Goal: Task Accomplishment & Management: Complete application form

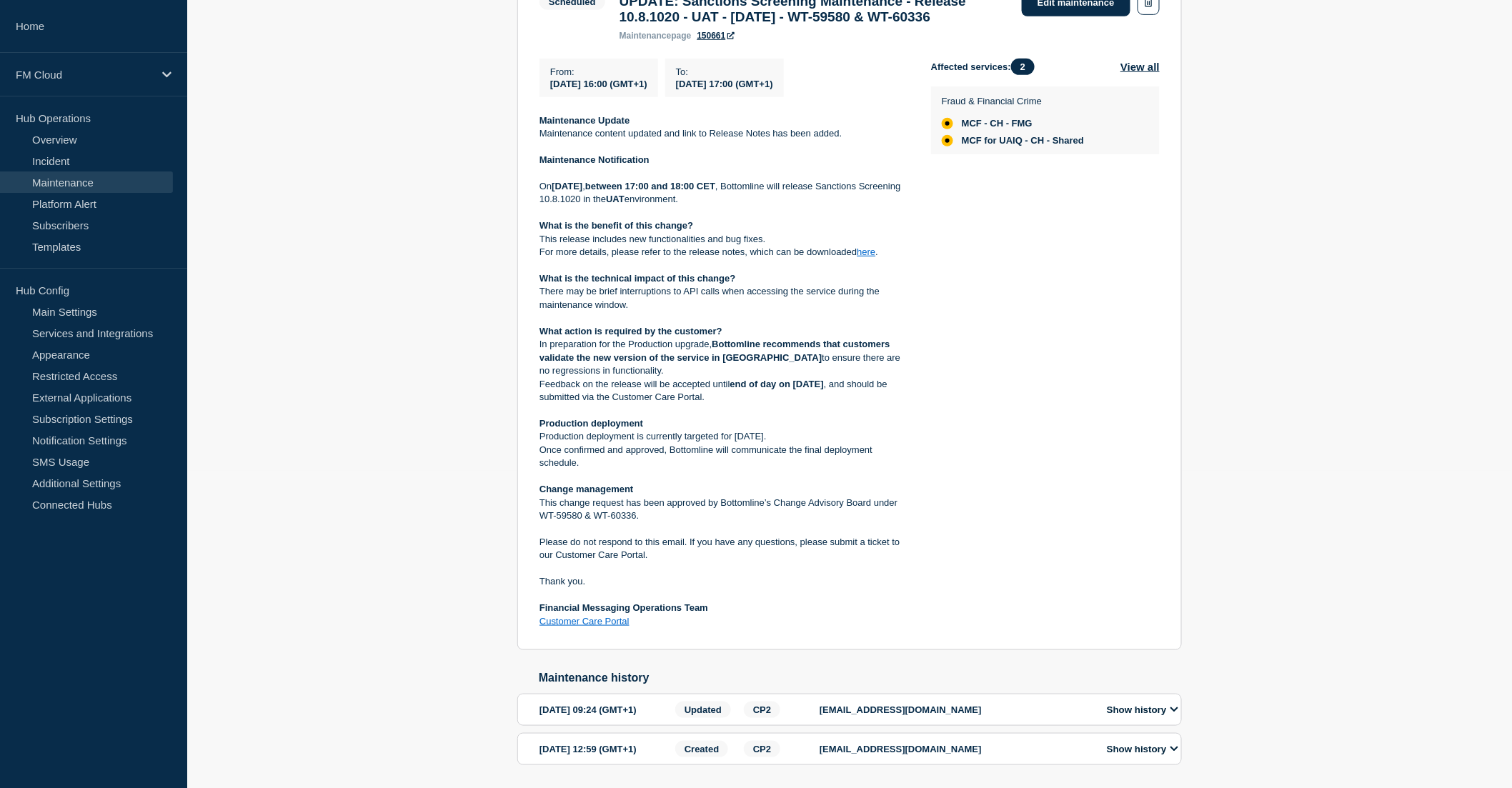
scroll to position [397, 0]
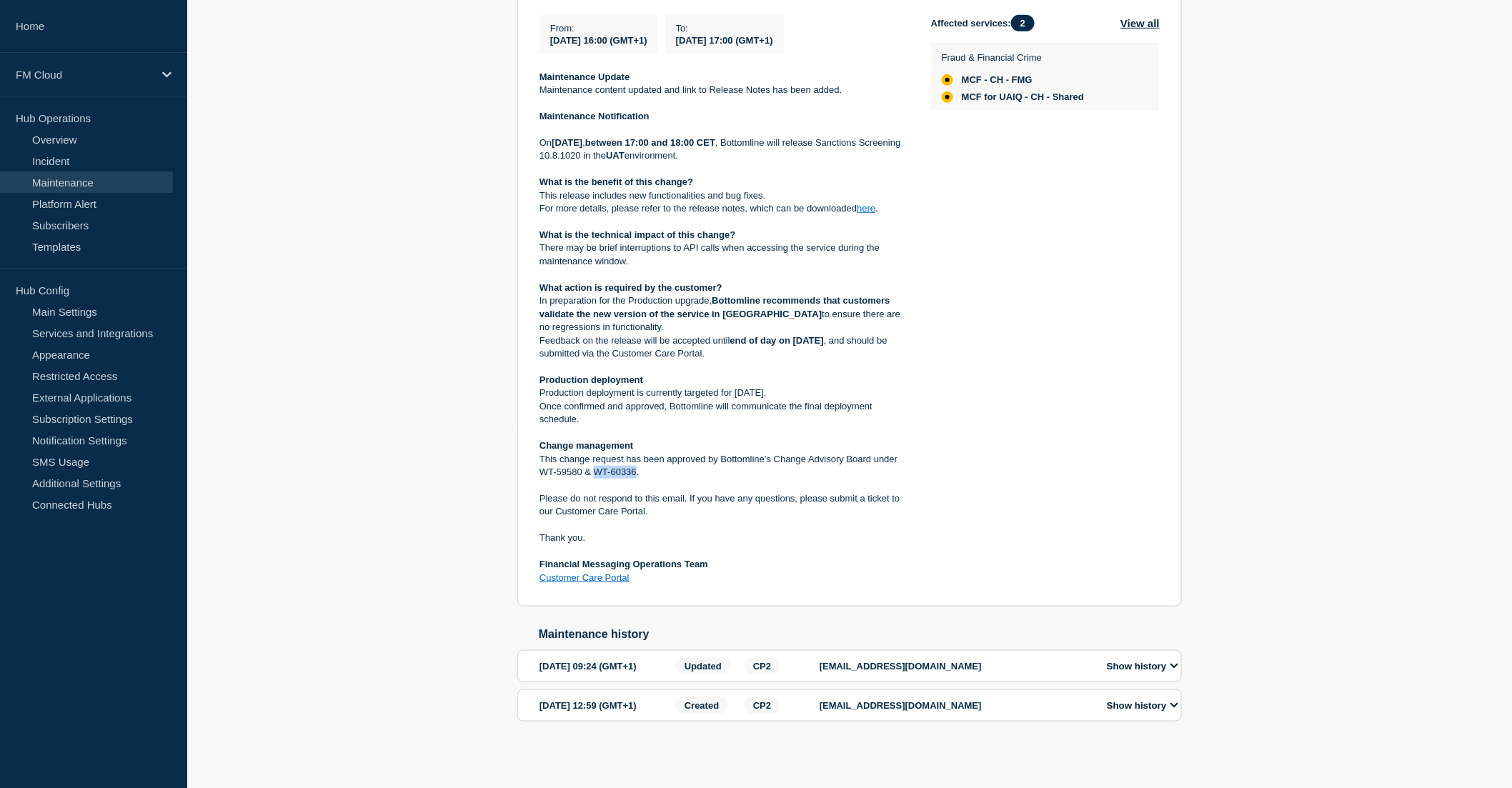
drag, startPoint x: 634, startPoint y: 461, endPoint x: 597, endPoint y: 465, distance: 37.2
click at [597, 465] on p "This change request has been approved by Bottomline’s Change Advisory Board und…" at bounding box center [724, 465] width 368 height 27
copy p "WT-60336"
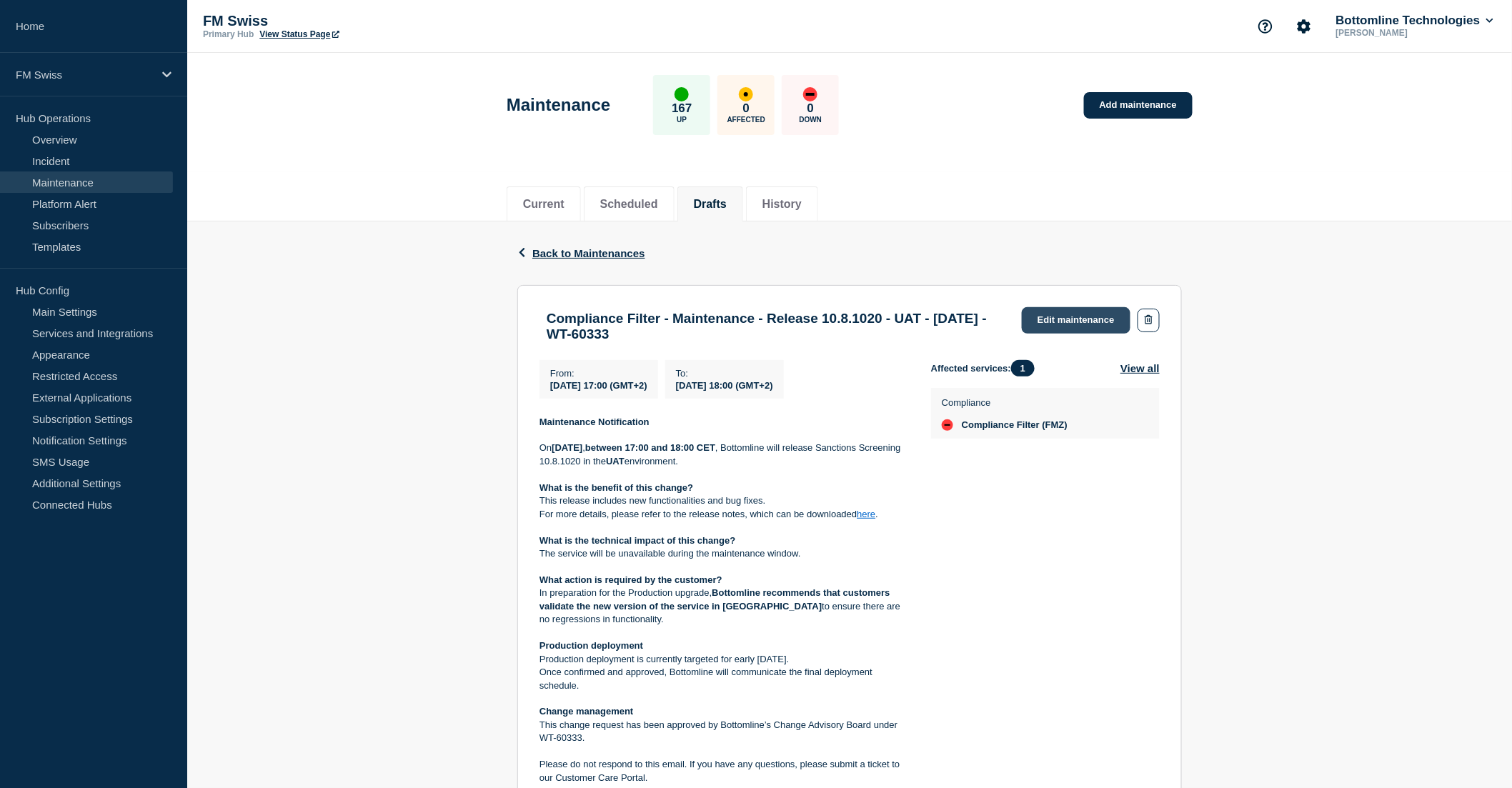
click at [1060, 322] on link "Edit maintenance" at bounding box center [1076, 320] width 108 height 27
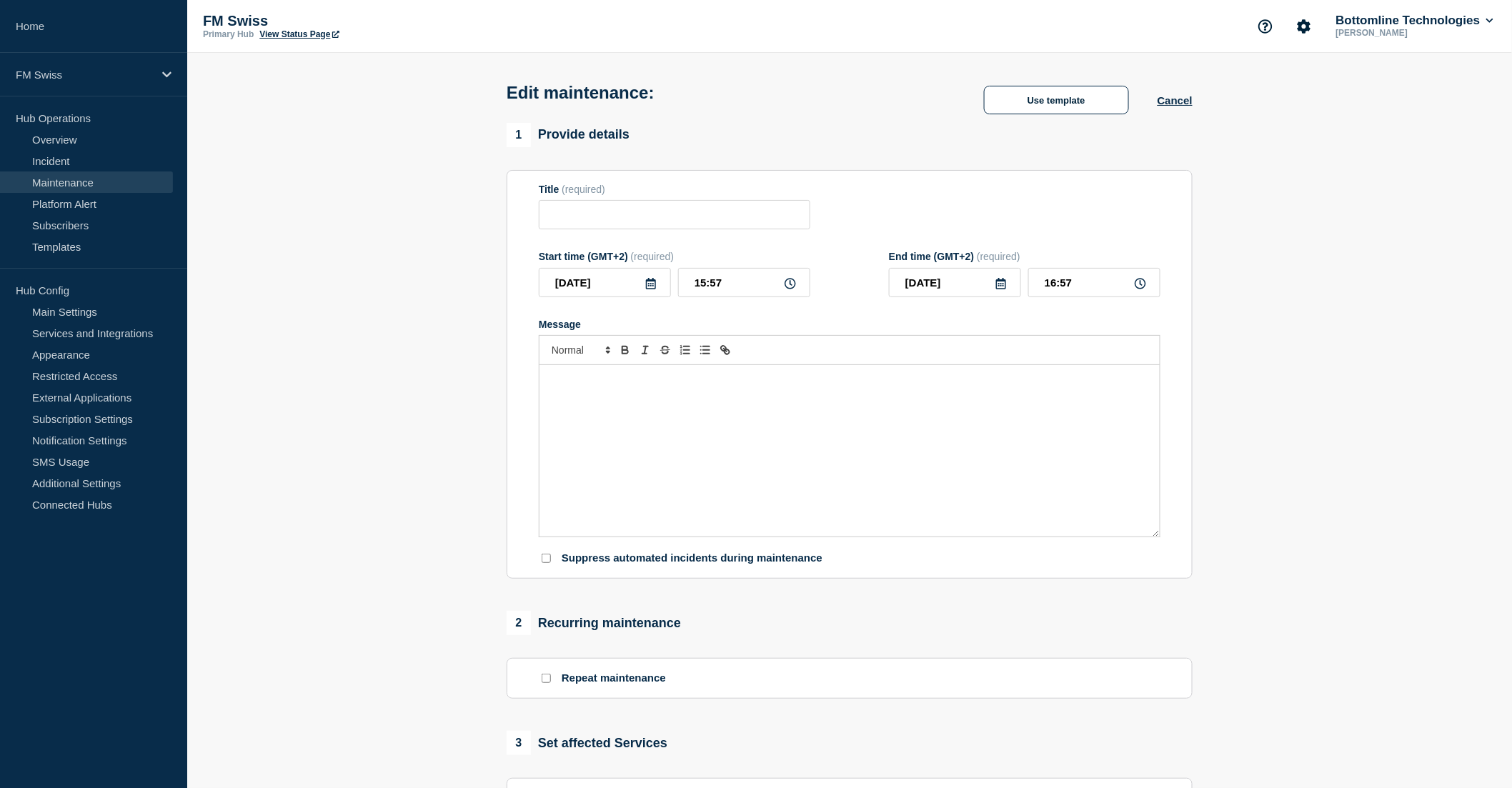
type input "Compliance Filter - Maintenance - Release 10.8.1020 - UAT - 14/OCT/2025 - WT-60…"
type input "17:00"
type input "18:00"
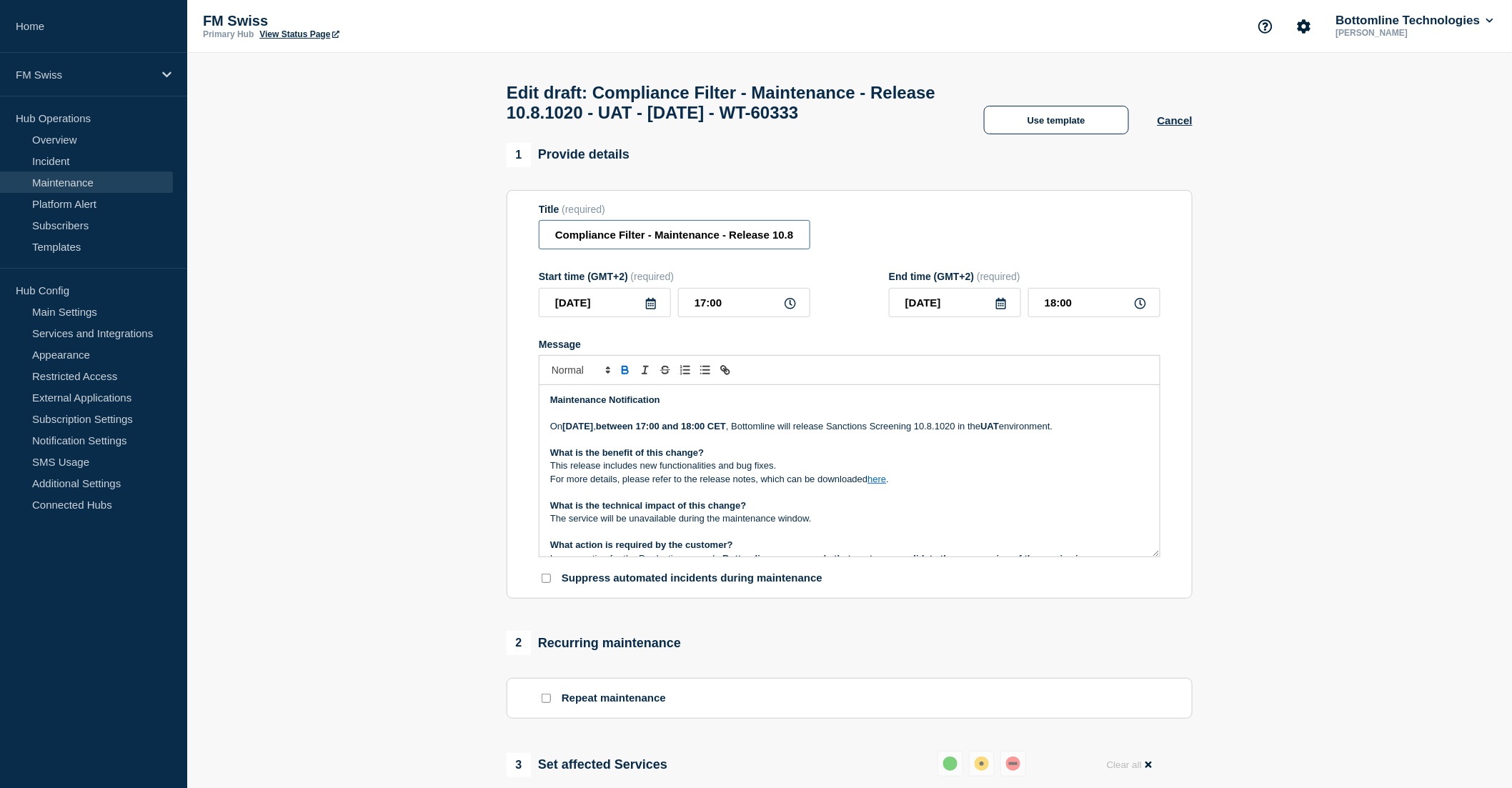
drag, startPoint x: 645, startPoint y: 267, endPoint x: 522, endPoint y: 264, distance: 123.0
click at [522, 264] on section "Title (required) Compliance Filter - Maintenance - Release 10.8.1020 - UAT - 14…" at bounding box center [849, 395] width 686 height 409
paste input "Sanctions Screening Maintenance"
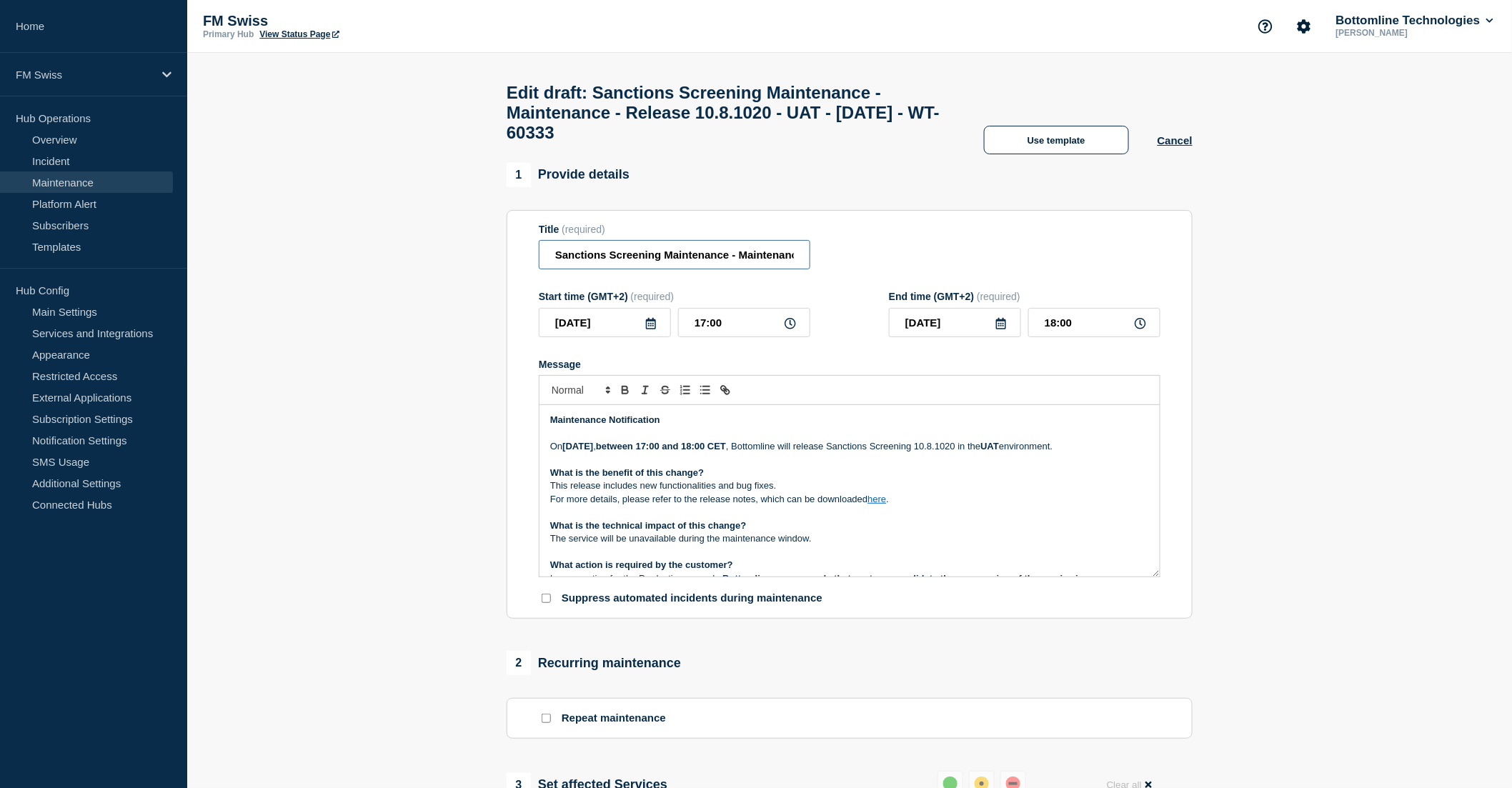
type input "Sanctions Screening Maintenance - Maintenance - Release 10.8.1020 - UAT - 14/OC…"
click at [879, 504] on link "here" at bounding box center [877, 499] width 19 height 10
click at [868, 547] on link "https://bottomline.thruinc.net/Publishing/Link.aspx?LinkID=19NU4LM9XPAPH" at bounding box center [844, 538] width 98 height 19
click at [358, 255] on section "1 Provide details Title (required) Sanctions Screening Maintenance - Maintenanc…" at bounding box center [849, 695] width 1324 height 1066
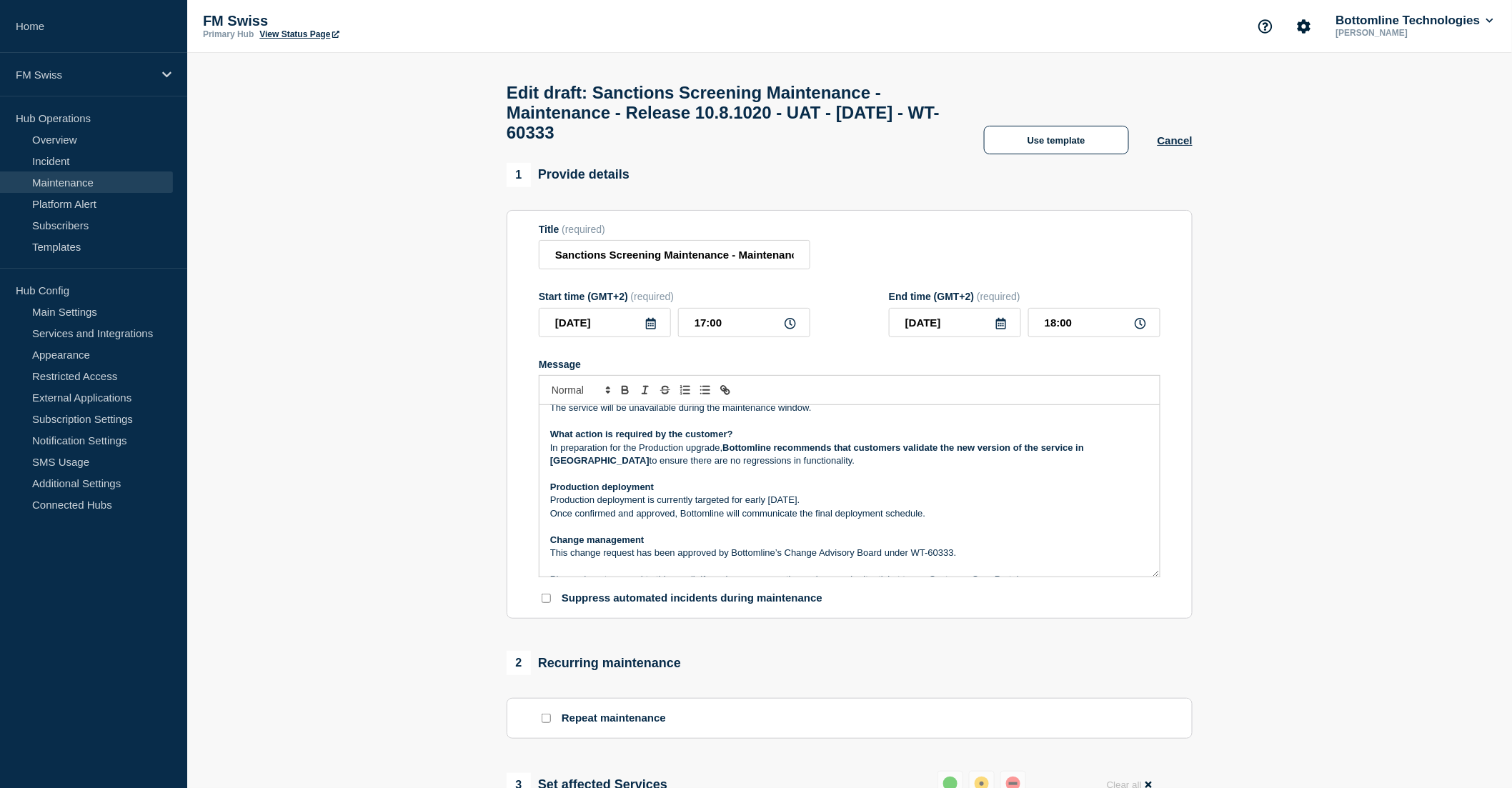
scroll to position [158, 0]
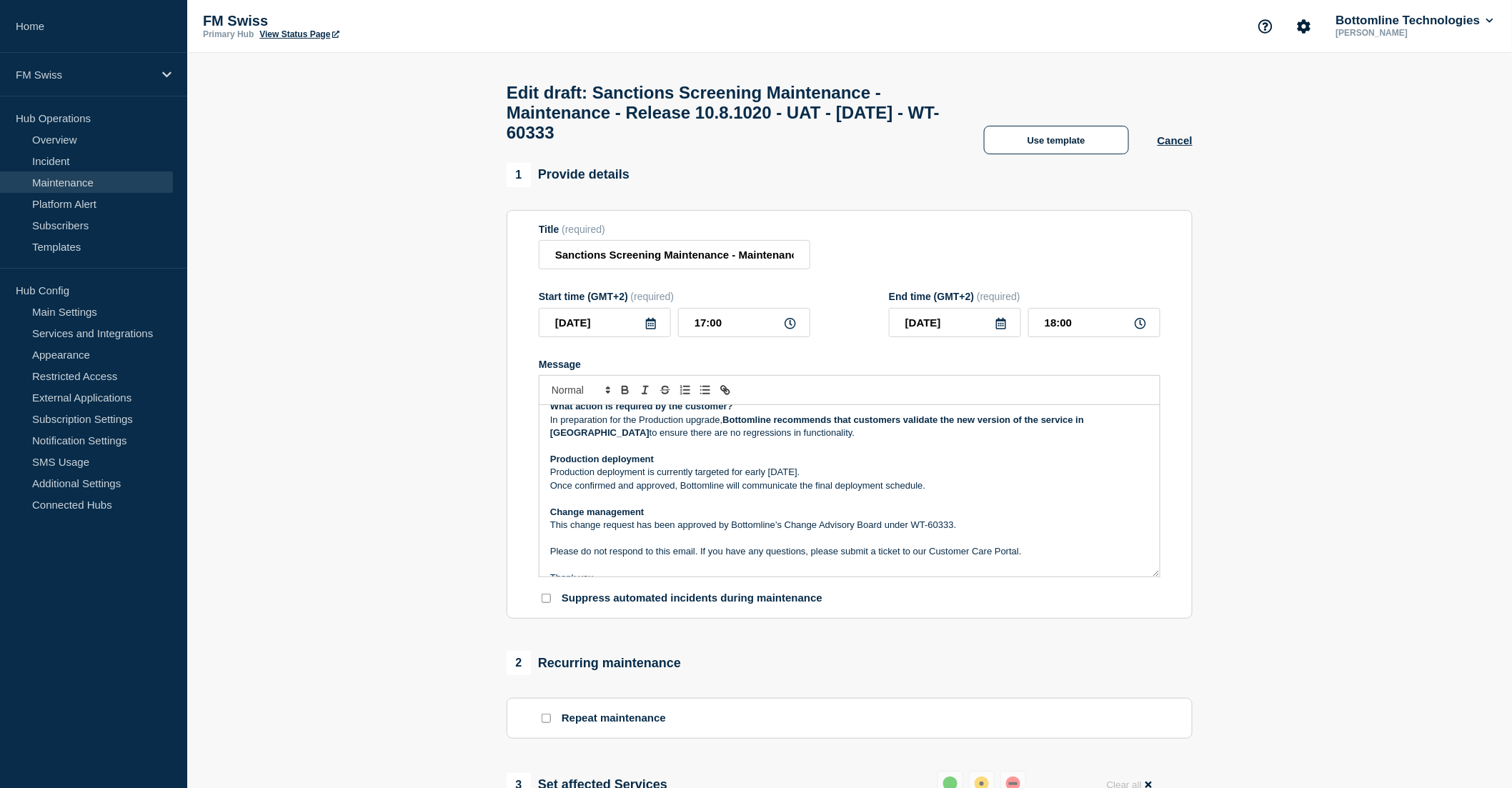
click at [920, 492] on p "Once confirmed and approved, Bottomline will communicate the final deployment s…" at bounding box center [849, 485] width 599 height 13
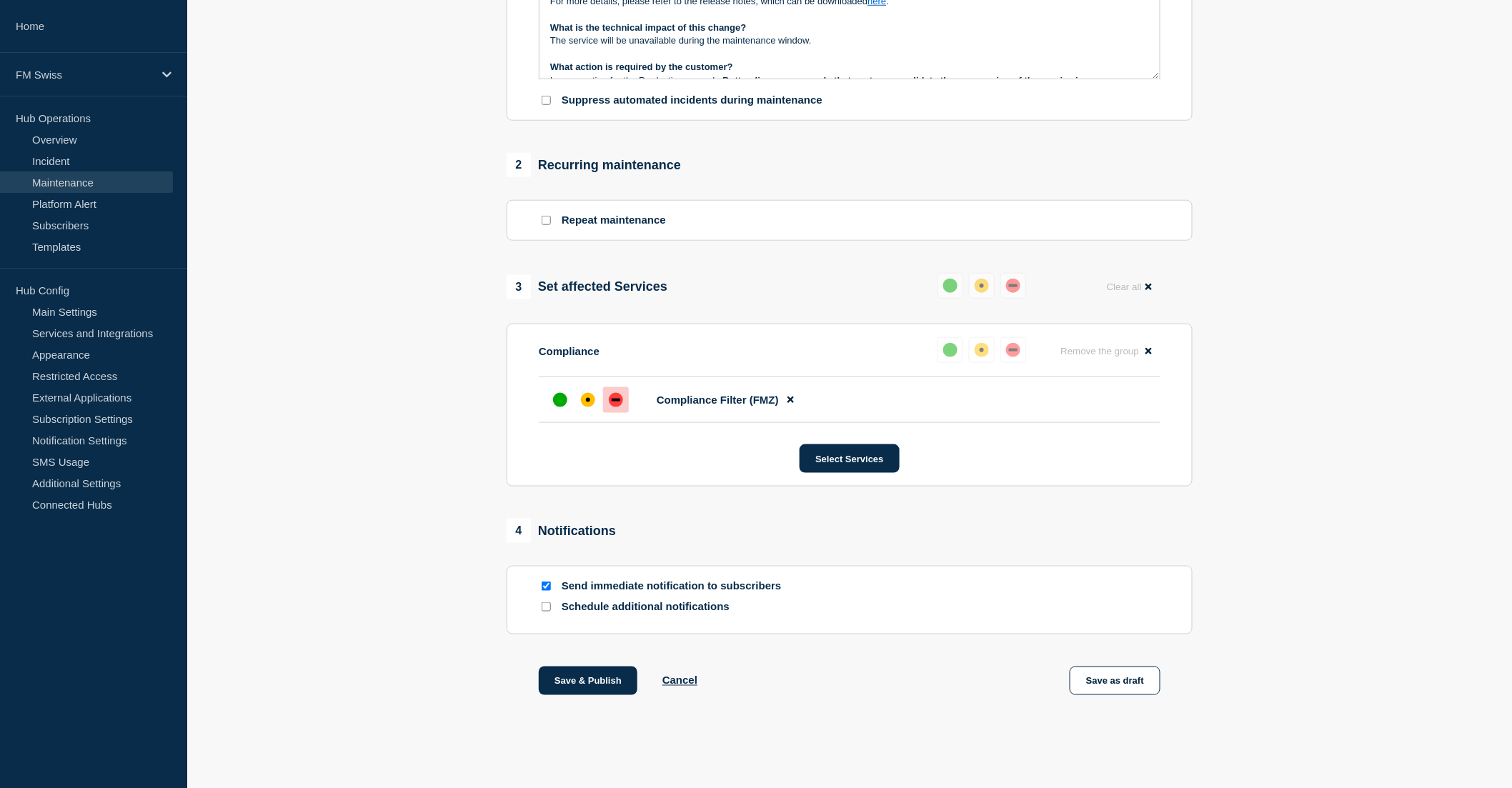
scroll to position [512, 0]
click at [1100, 680] on button "Save as draft" at bounding box center [1114, 680] width 90 height 28
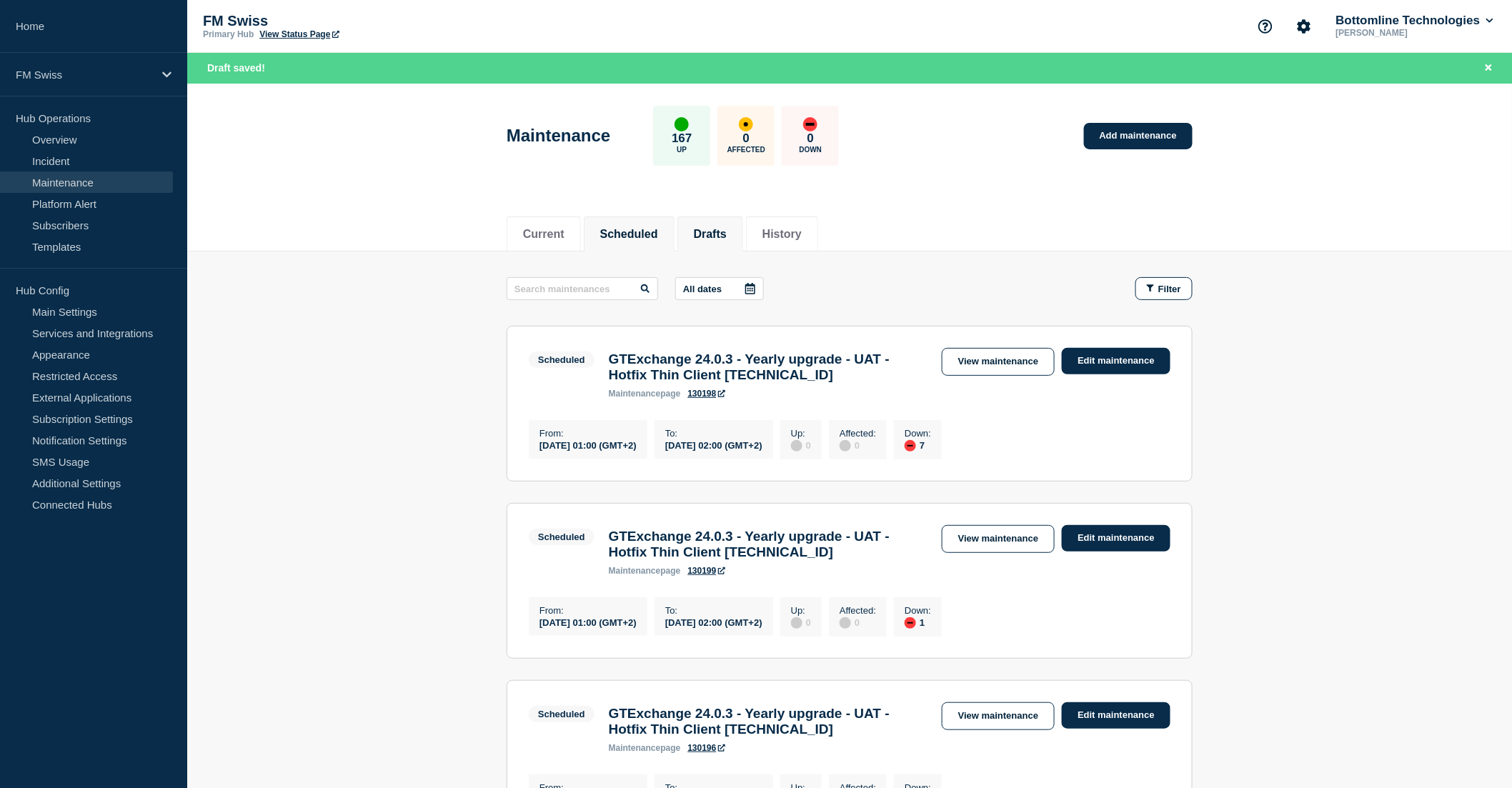
click at [725, 248] on li "Drafts" at bounding box center [710, 234] width 65 height 35
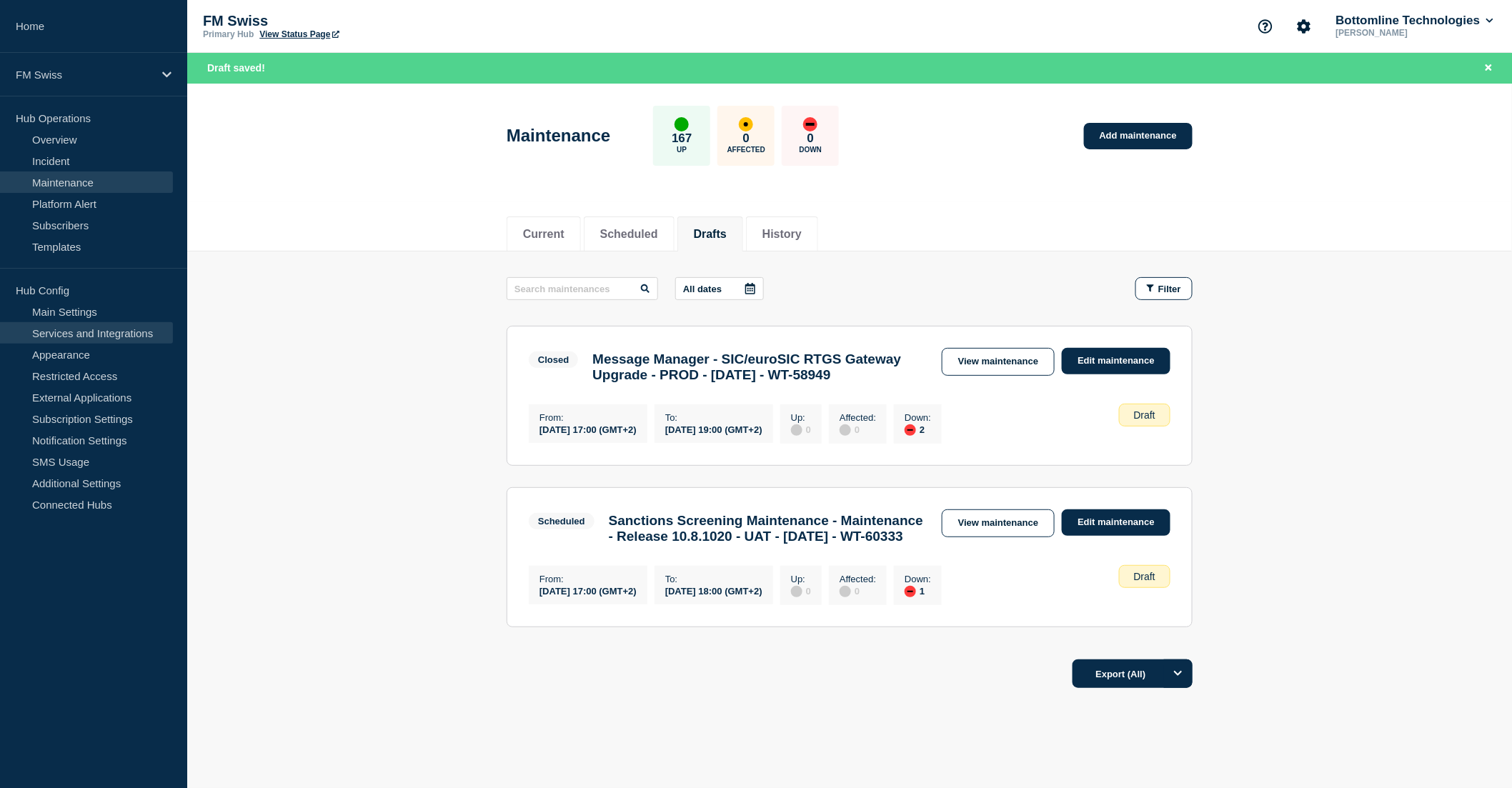
click at [82, 331] on link "Services and Integrations" at bounding box center [86, 332] width 173 height 22
click at [1010, 537] on link "View maintenance" at bounding box center [997, 523] width 113 height 28
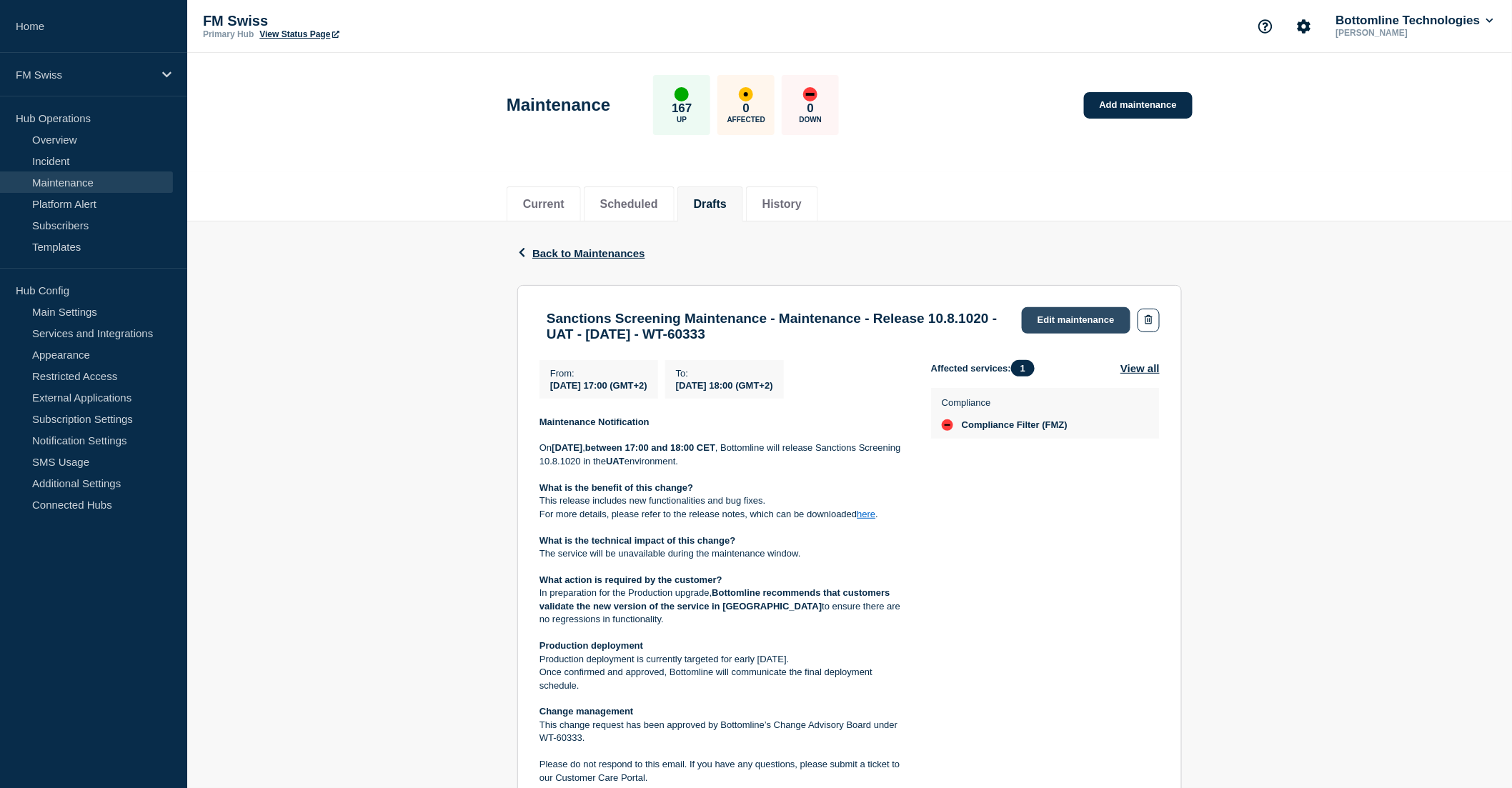
click at [1034, 326] on link "Edit maintenance" at bounding box center [1076, 320] width 108 height 27
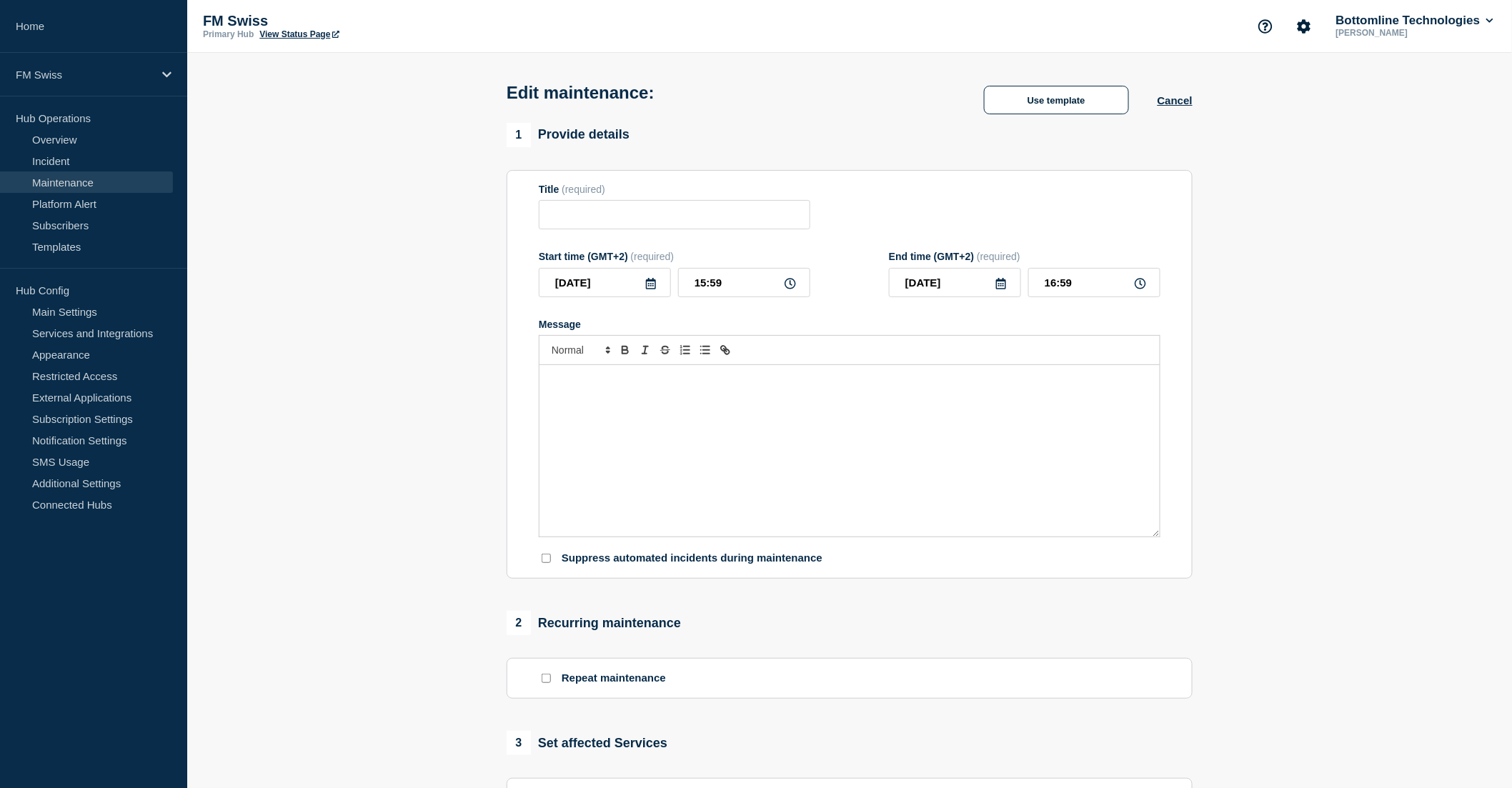
type input "Sanctions Screening Maintenance - Maintenance - Release 10.8.1020 - UAT - 14/OC…"
type input "17:00"
type input "18:00"
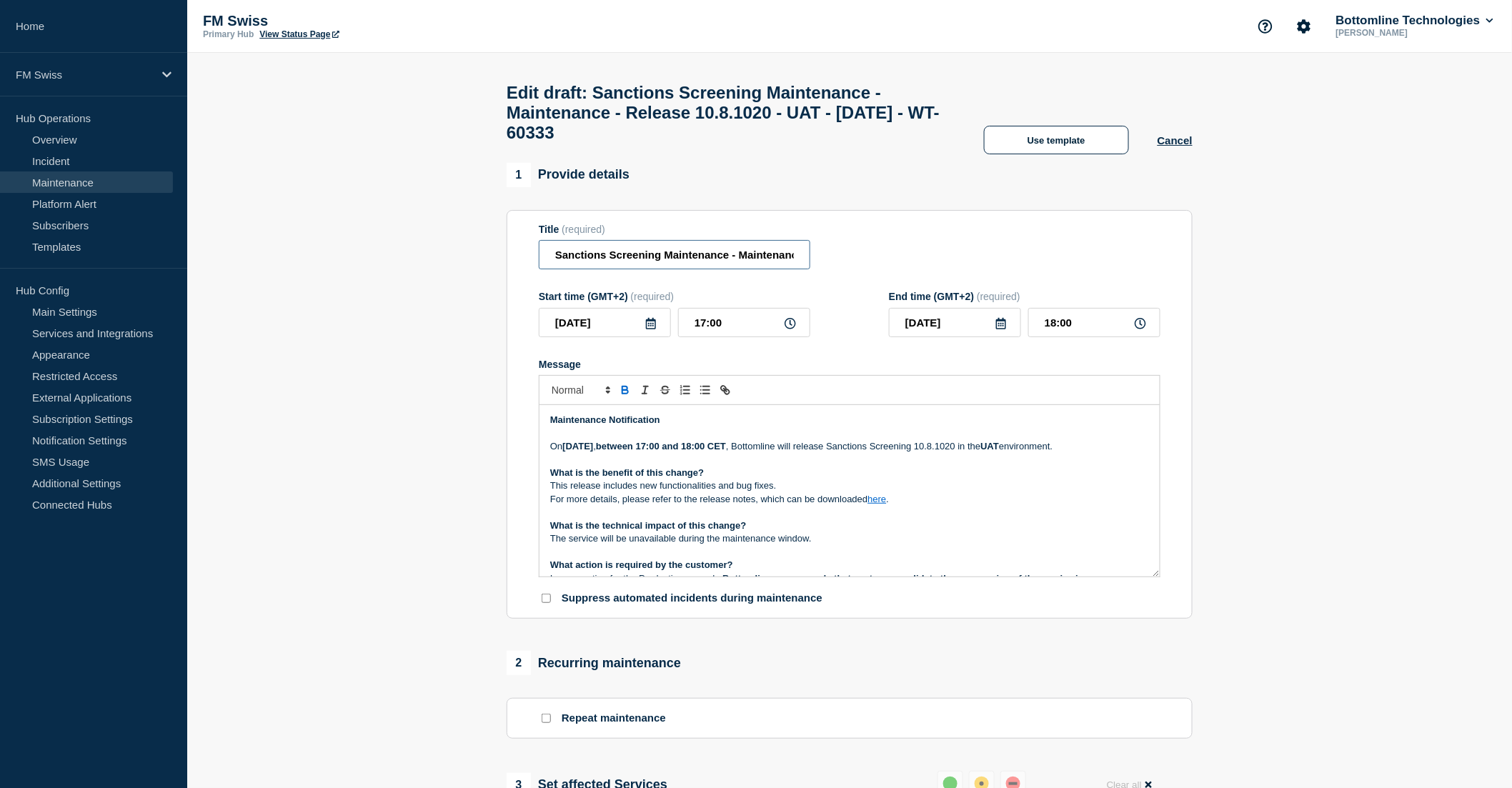
drag, startPoint x: 659, startPoint y: 268, endPoint x: 540, endPoint y: 261, distance: 119.2
click at [539, 262] on input "Sanctions Screening Maintenance - Maintenance - Release 10.8.1020 - UAT - 14/OC…" at bounding box center [674, 255] width 271 height 29
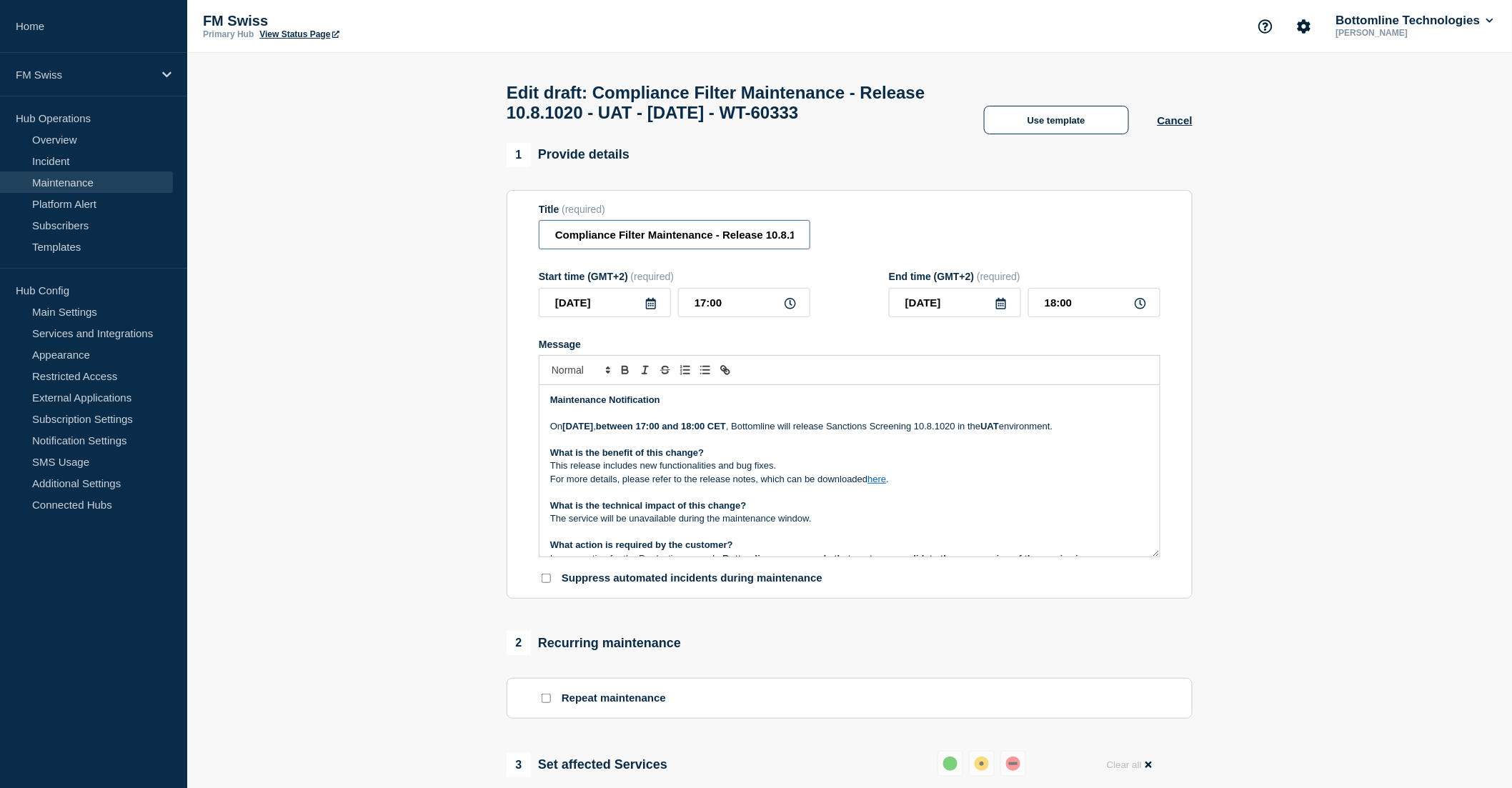
type input "Compliance Filter Maintenance - Release 10.8.1020 - UAT - 14/OCT/2025 - WT-60333"
click at [822, 472] on p "This release includes new functionalities and bug fixes." at bounding box center [849, 465] width 599 height 13
click at [892, 472] on p "This release includes new functionalities and bug fixes." at bounding box center [849, 465] width 599 height 13
click at [737, 420] on p "Message" at bounding box center [849, 413] width 599 height 13
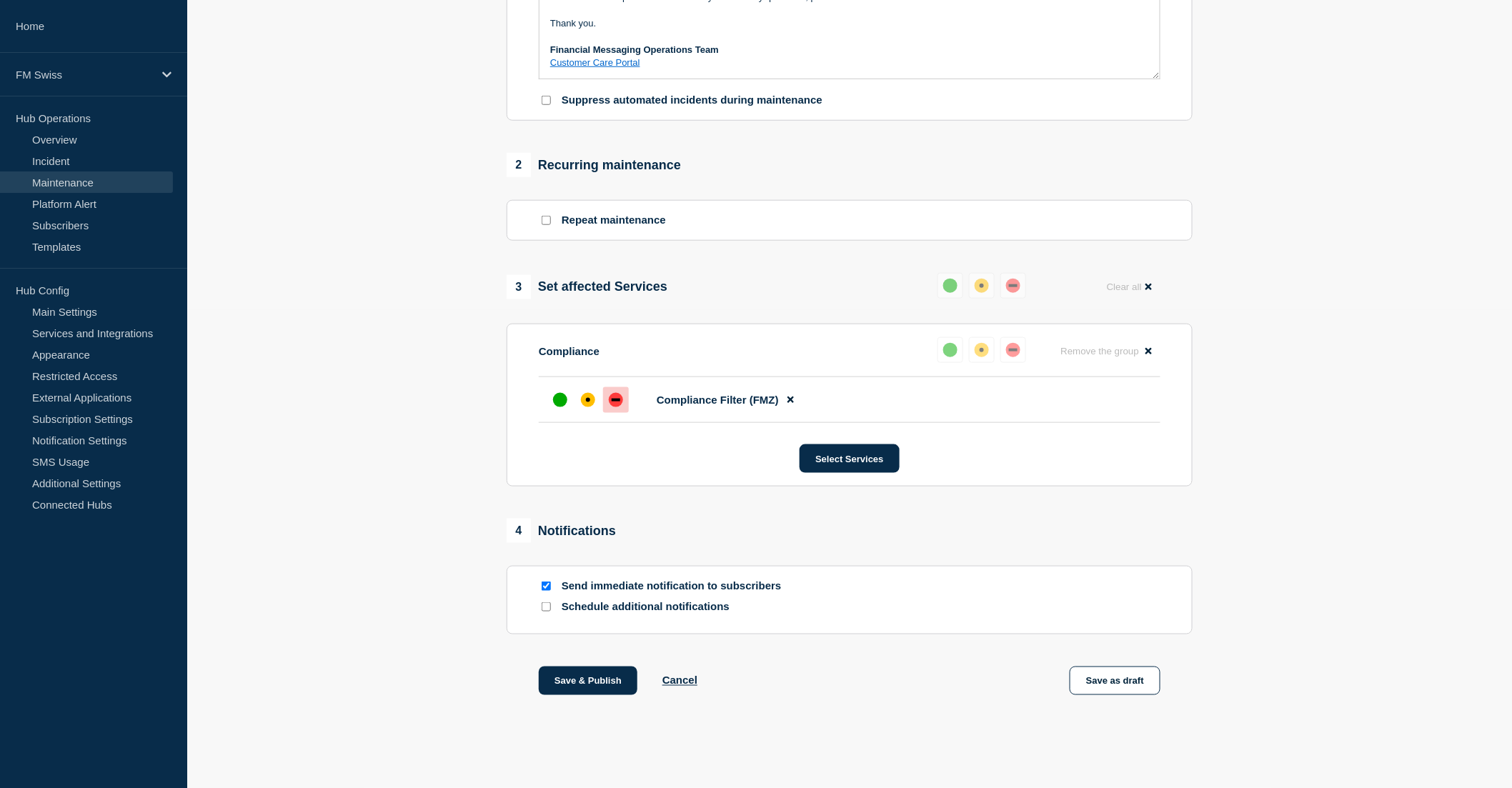
scroll to position [512, 0]
click at [595, 683] on button "Save & Publish" at bounding box center [588, 680] width 99 height 28
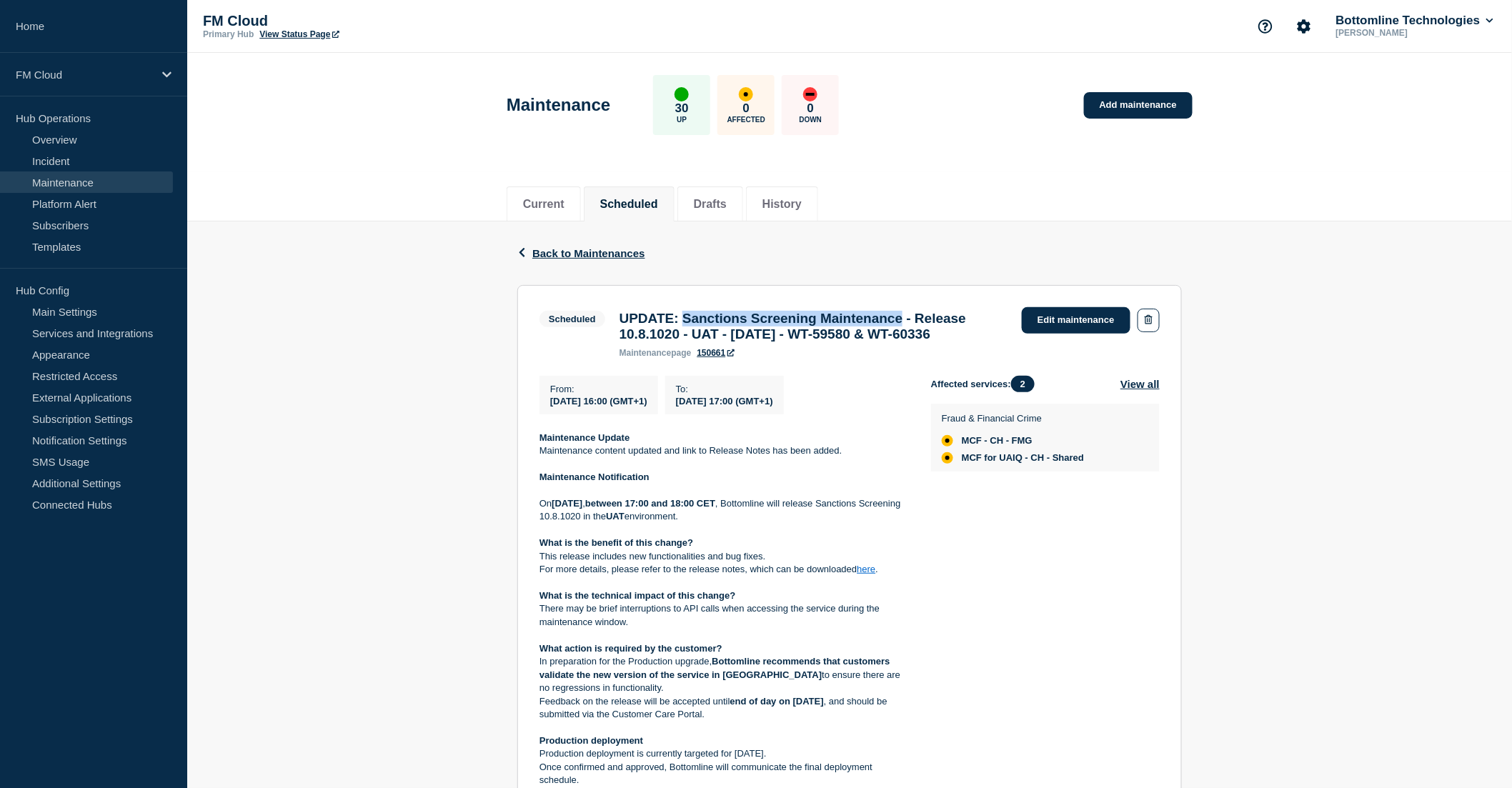
drag, startPoint x: 692, startPoint y: 322, endPoint x: 941, endPoint y: 316, distance: 249.1
click at [941, 316] on h3 "UPDATE: Sanctions Screening Maintenance - Release 10.8.1020 - UAT - 14/OCT/2025…" at bounding box center [813, 326] width 388 height 32
copy h3 "Sanctions Screening Maintenance"
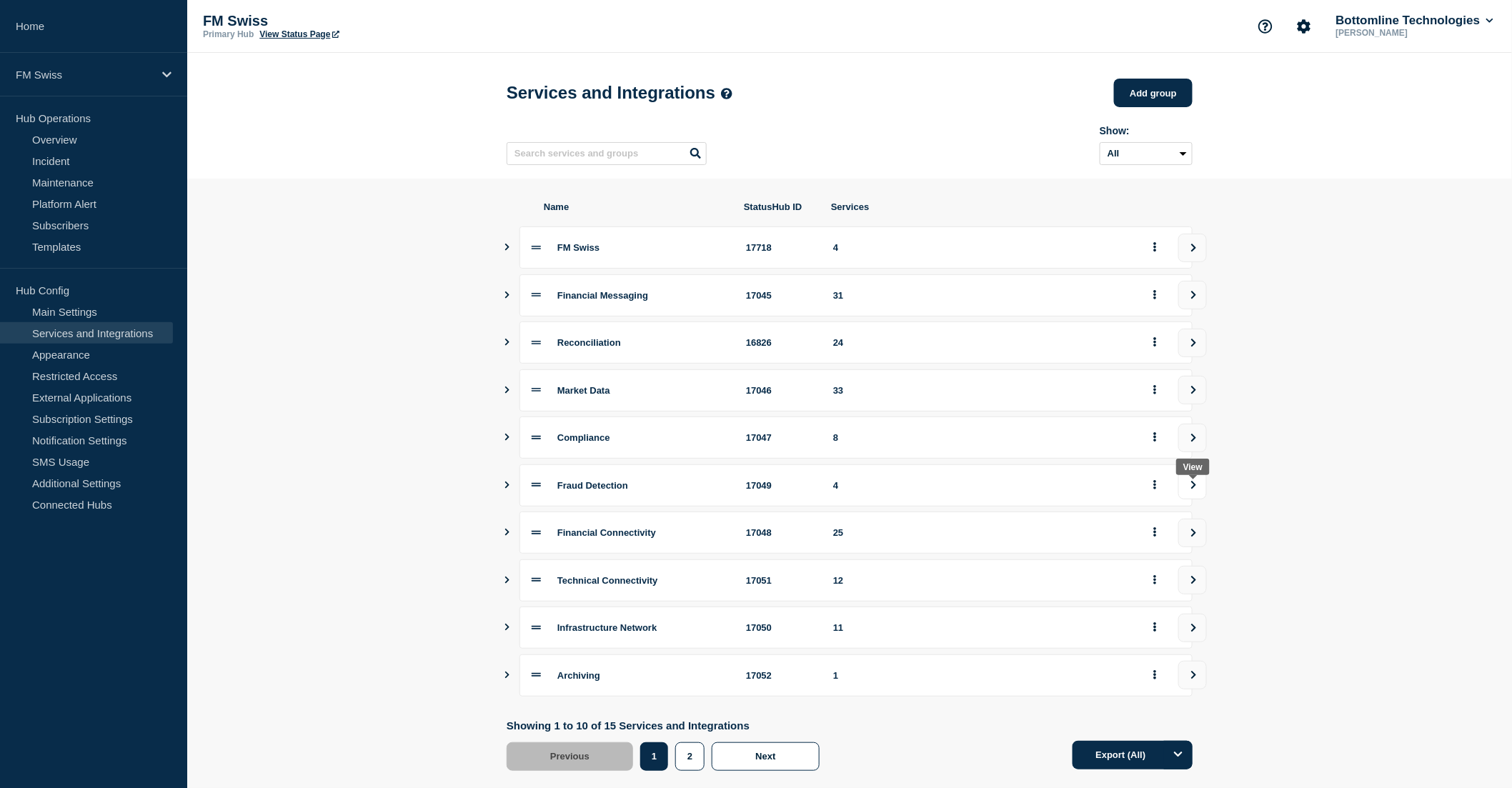
click at [1190, 483] on button "view group" at bounding box center [1192, 484] width 28 height 28
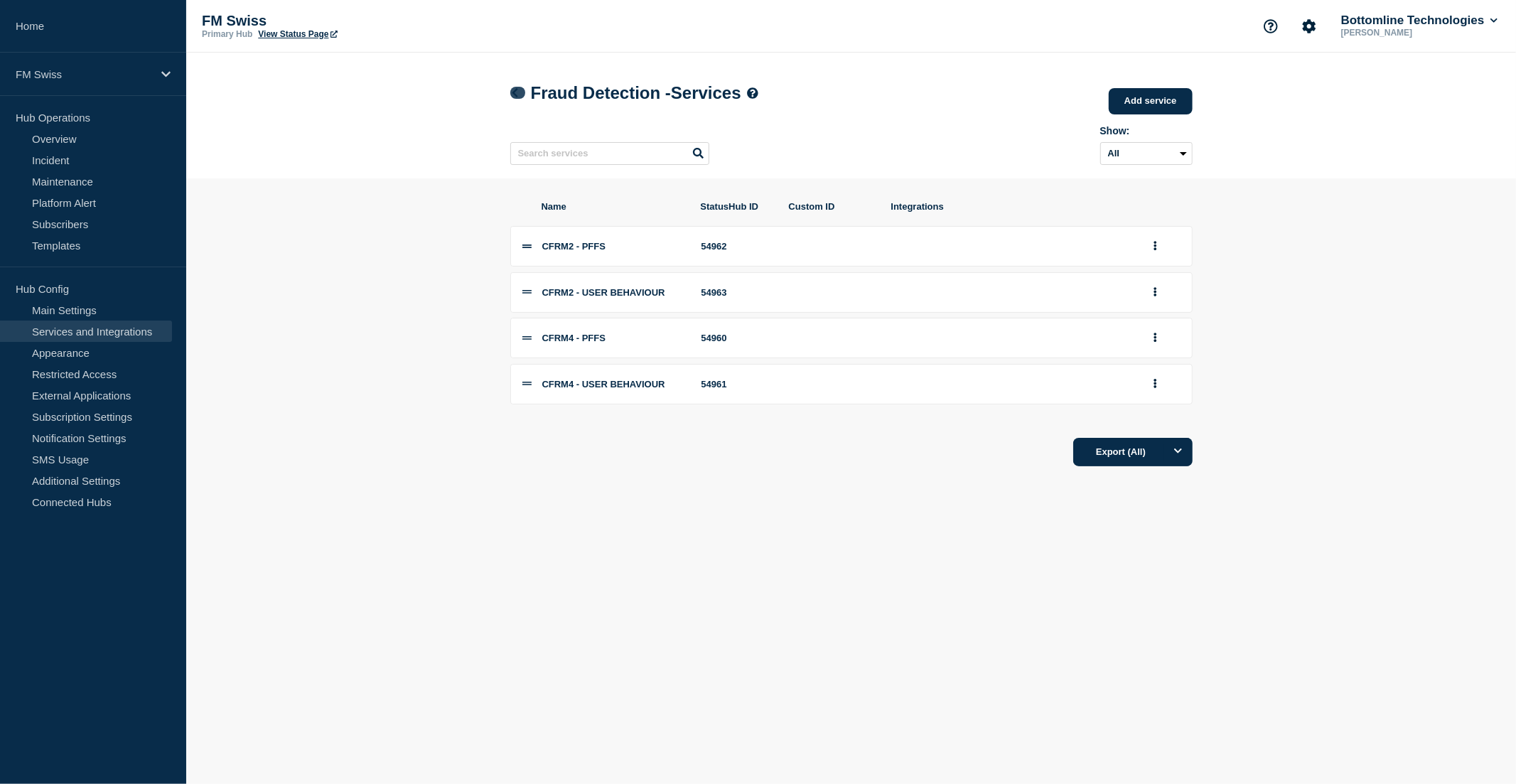
click at [520, 98] on link at bounding box center [517, 92] width 15 height 12
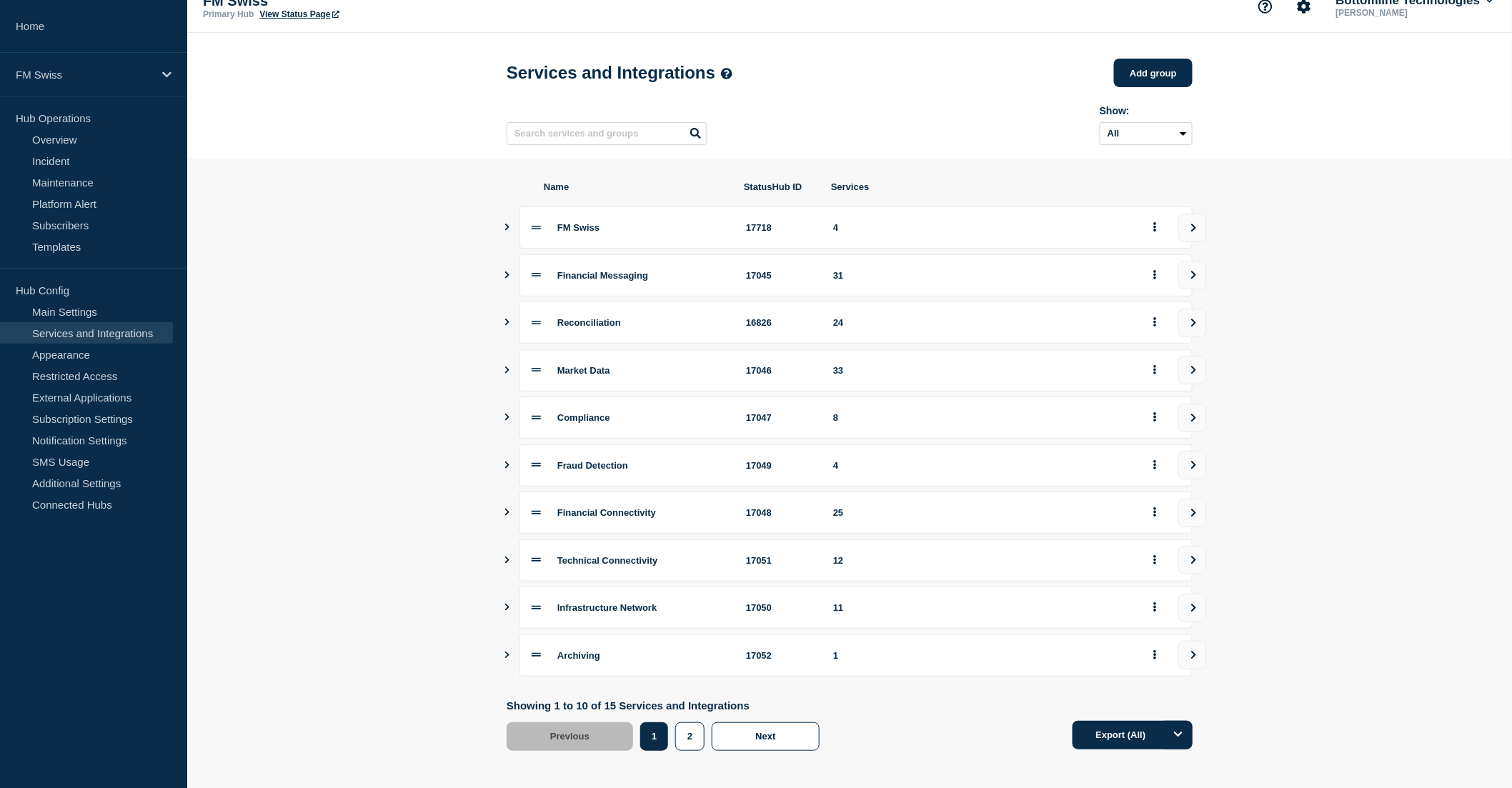
scroll to position [32, 0]
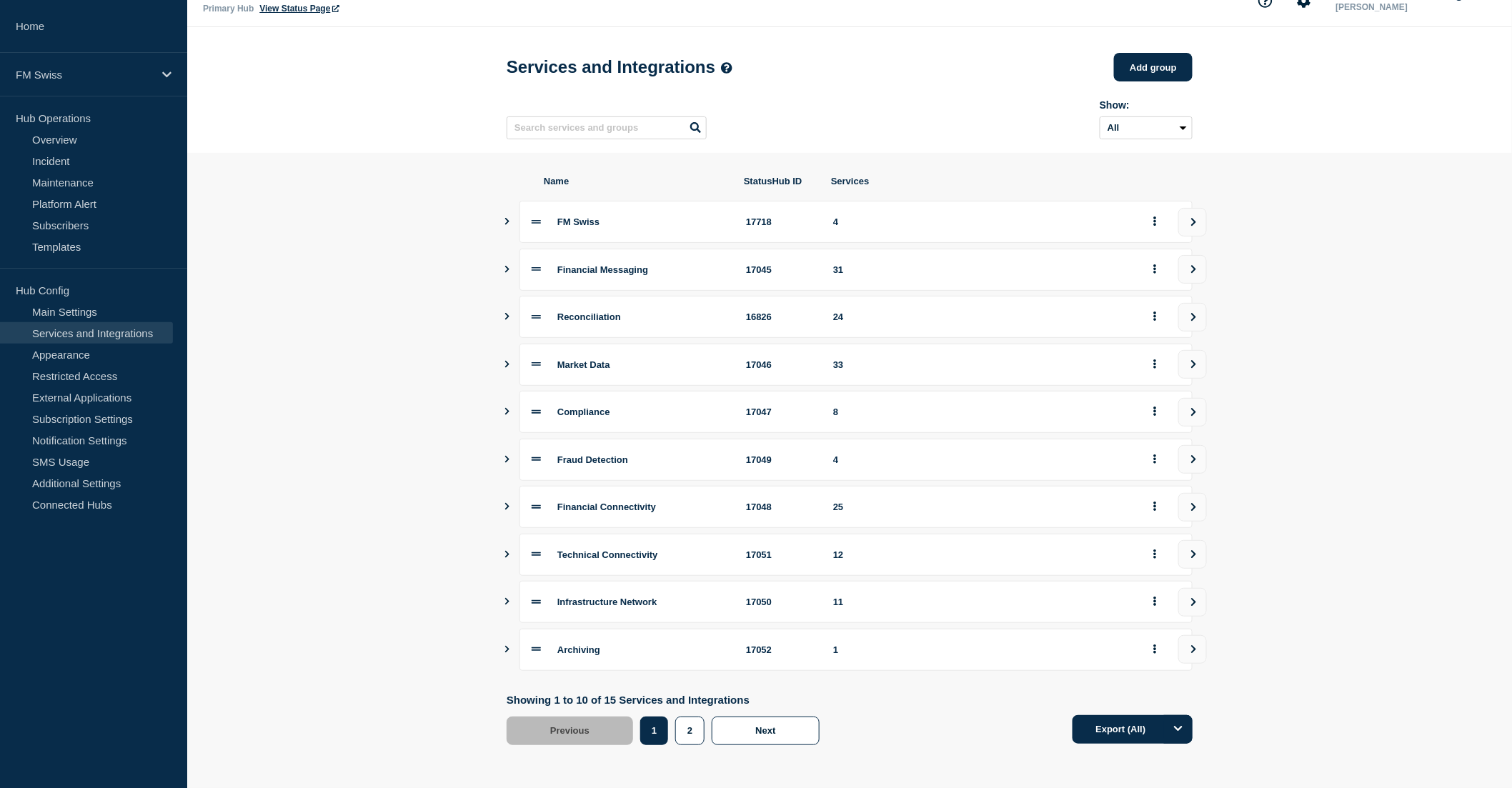
click at [1204, 409] on button "view group" at bounding box center [1192, 411] width 28 height 28
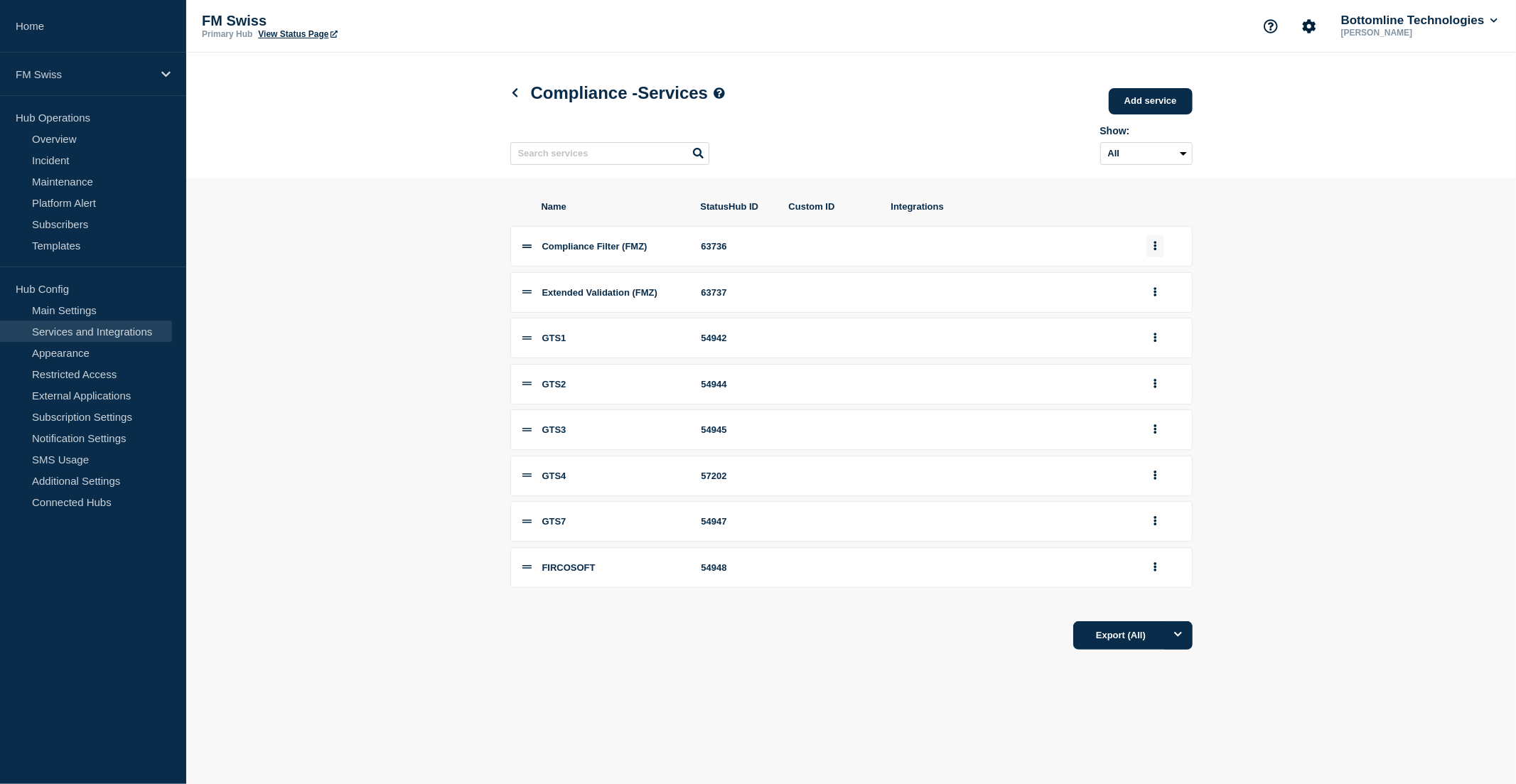
click at [1156, 249] on icon "group actions" at bounding box center [1154, 246] width 3 height 9
click at [1151, 278] on button "Edit" at bounding box center [1162, 272] width 71 height 22
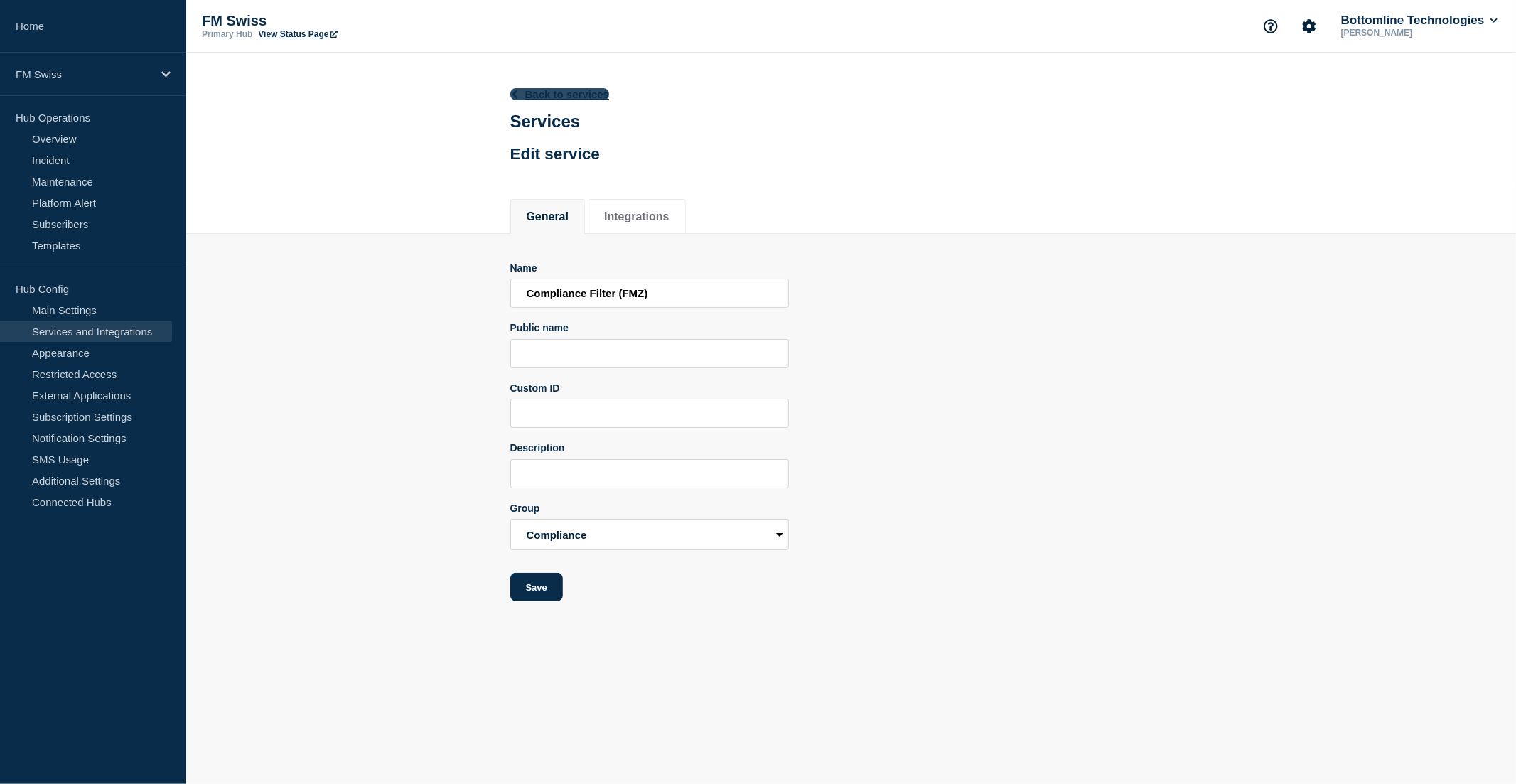
click at [572, 97] on link "Back to services" at bounding box center [560, 94] width 99 height 12
